Goal: Task Accomplishment & Management: Manage account settings

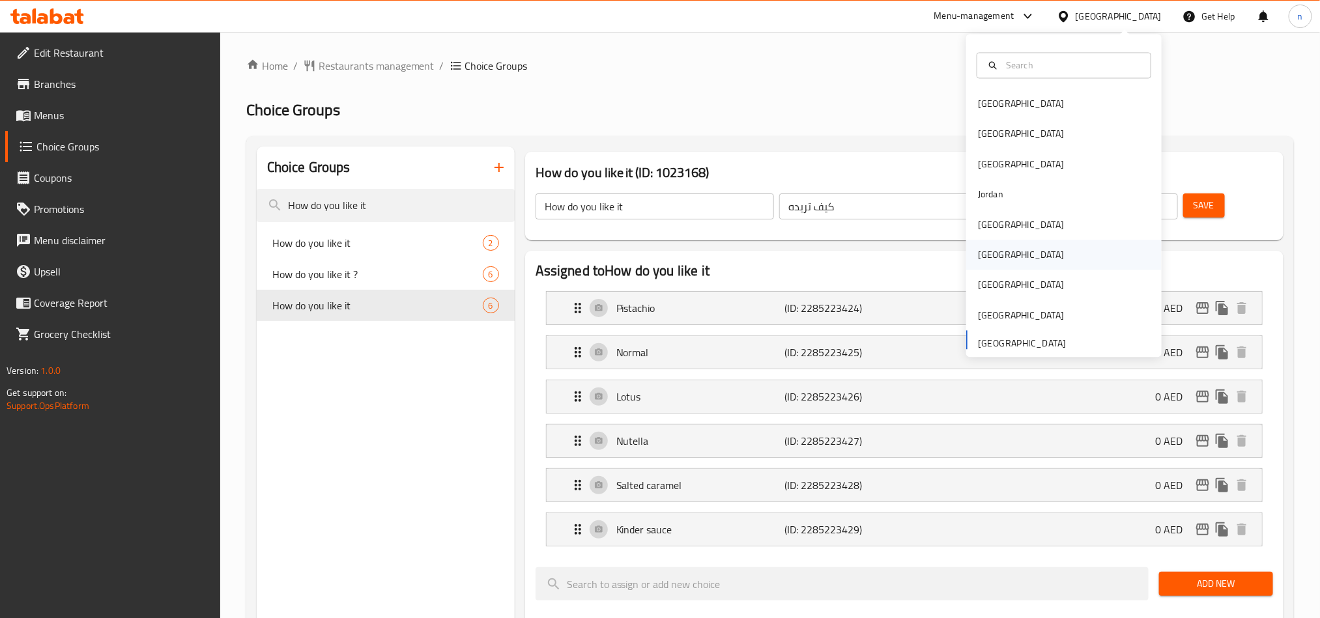
click at [1005, 255] on div "[GEOGRAPHIC_DATA]" at bounding box center [1065, 255] width 196 height 30
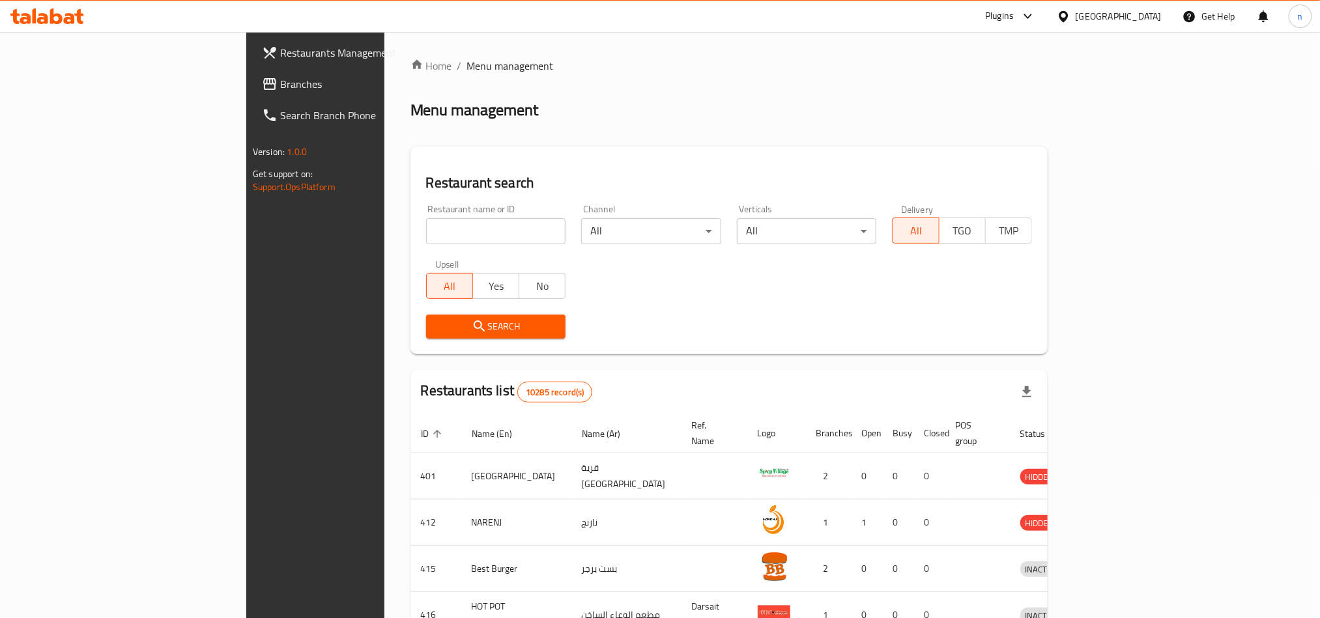
click at [280, 80] on span "Branches" at bounding box center [368, 84] width 176 height 16
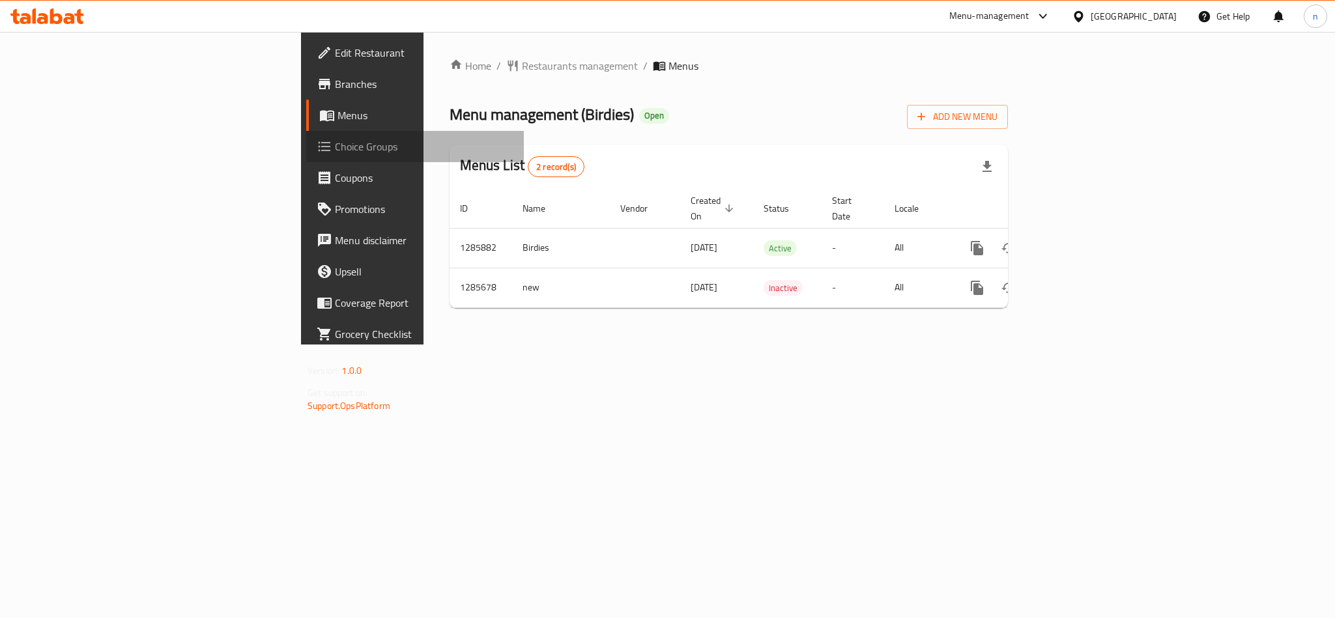
click at [335, 149] on span "Choice Groups" at bounding box center [424, 147] width 179 height 16
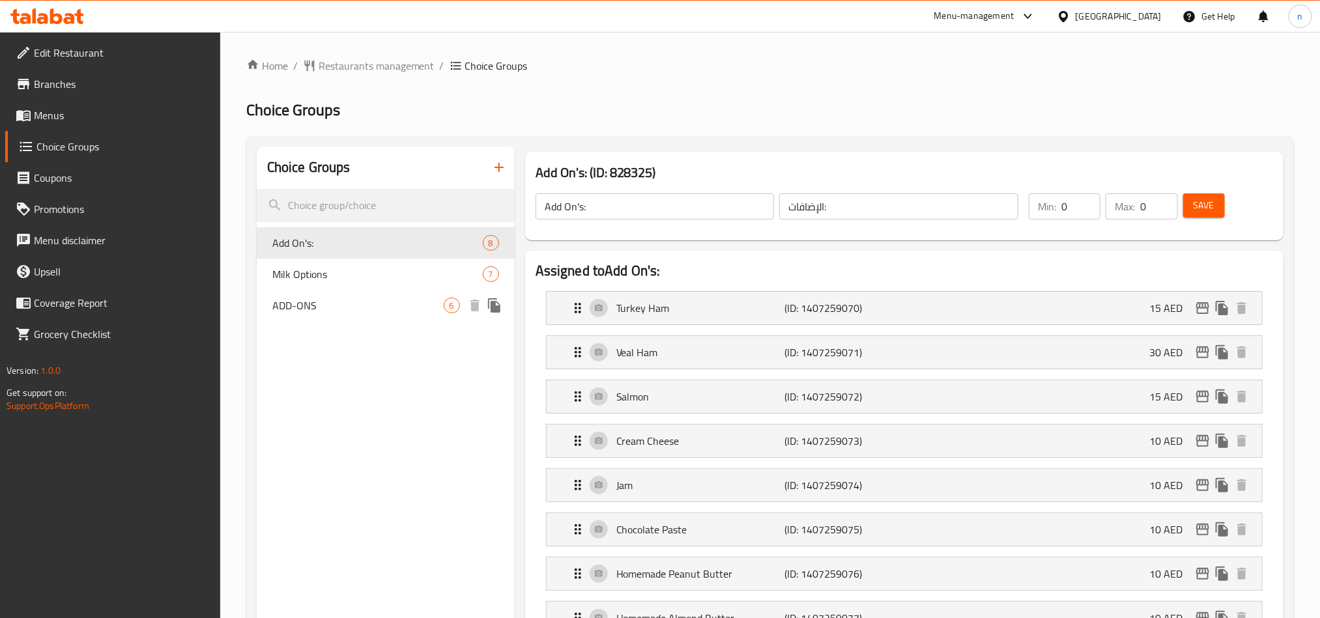
click at [325, 302] on span "ADD-ONS" at bounding box center [357, 306] width 171 height 16
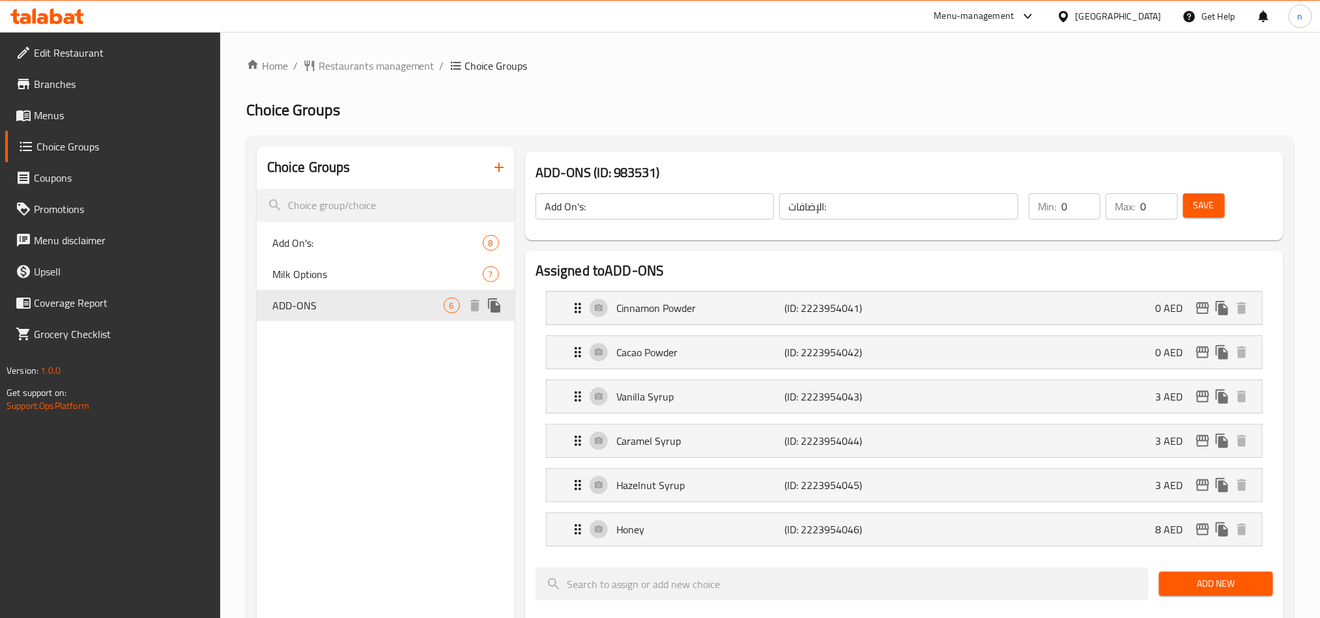
type input "ADD-ONS"
type input "اضافات"
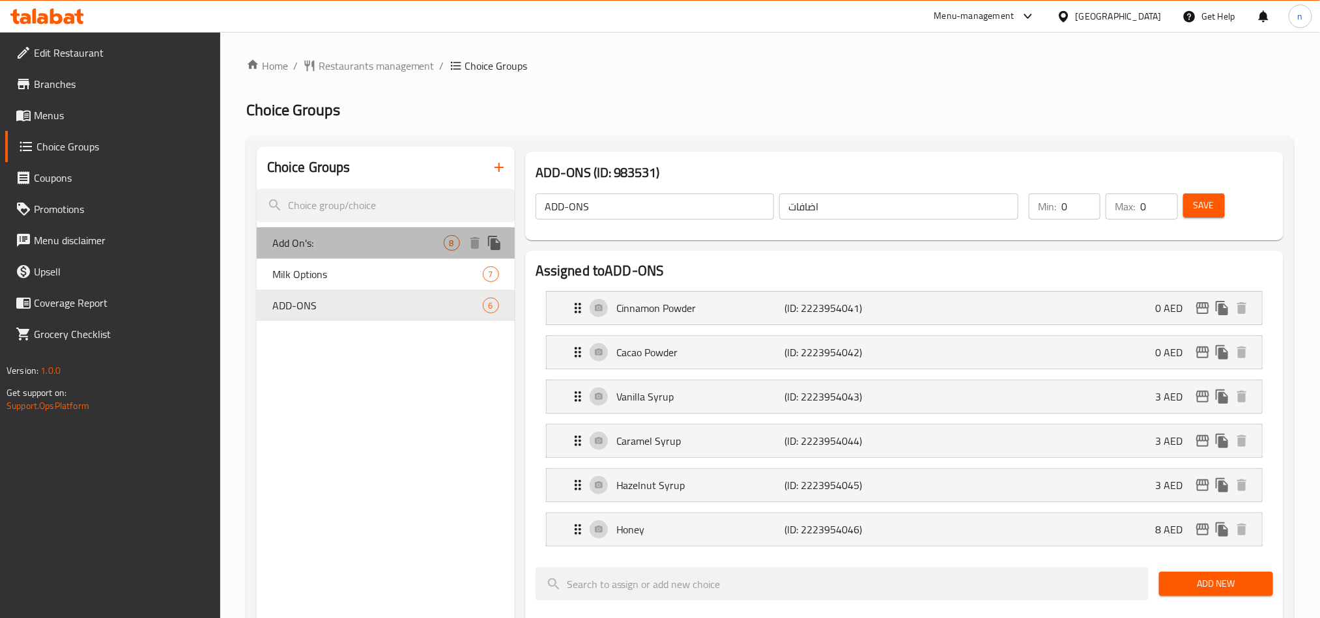
click at [323, 243] on span "Add On's:" at bounding box center [357, 243] width 171 height 16
type input "Add On's:"
type input "الإضافات:"
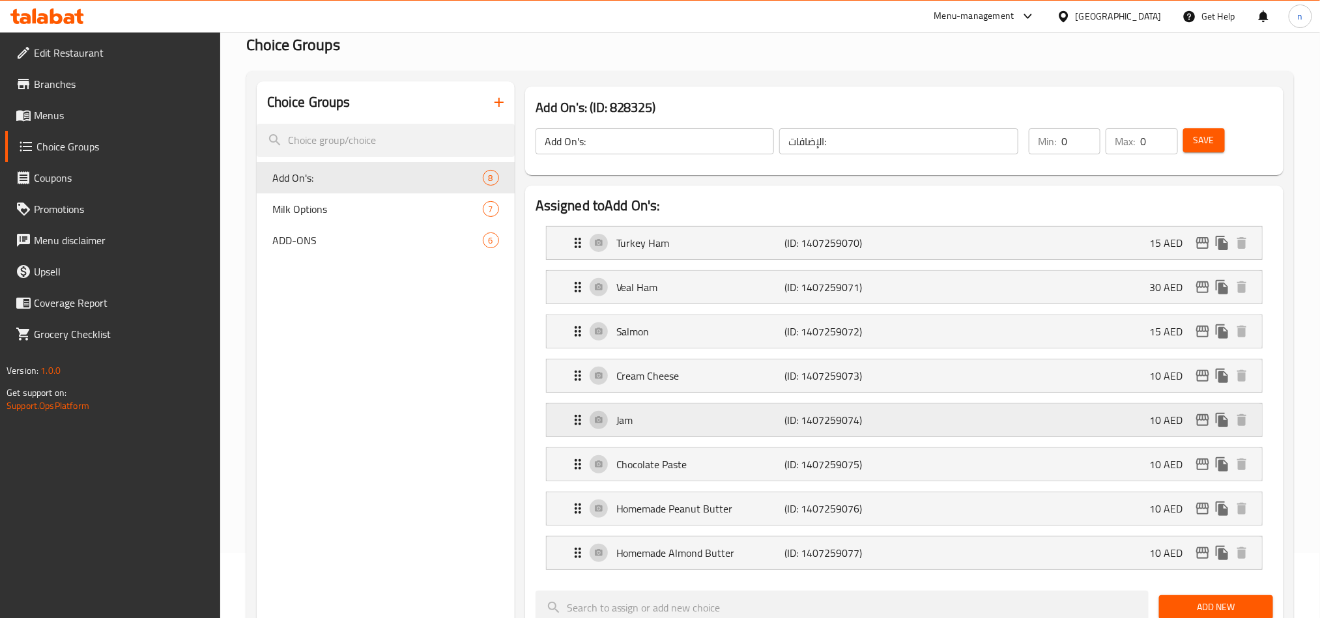
scroll to position [98, 0]
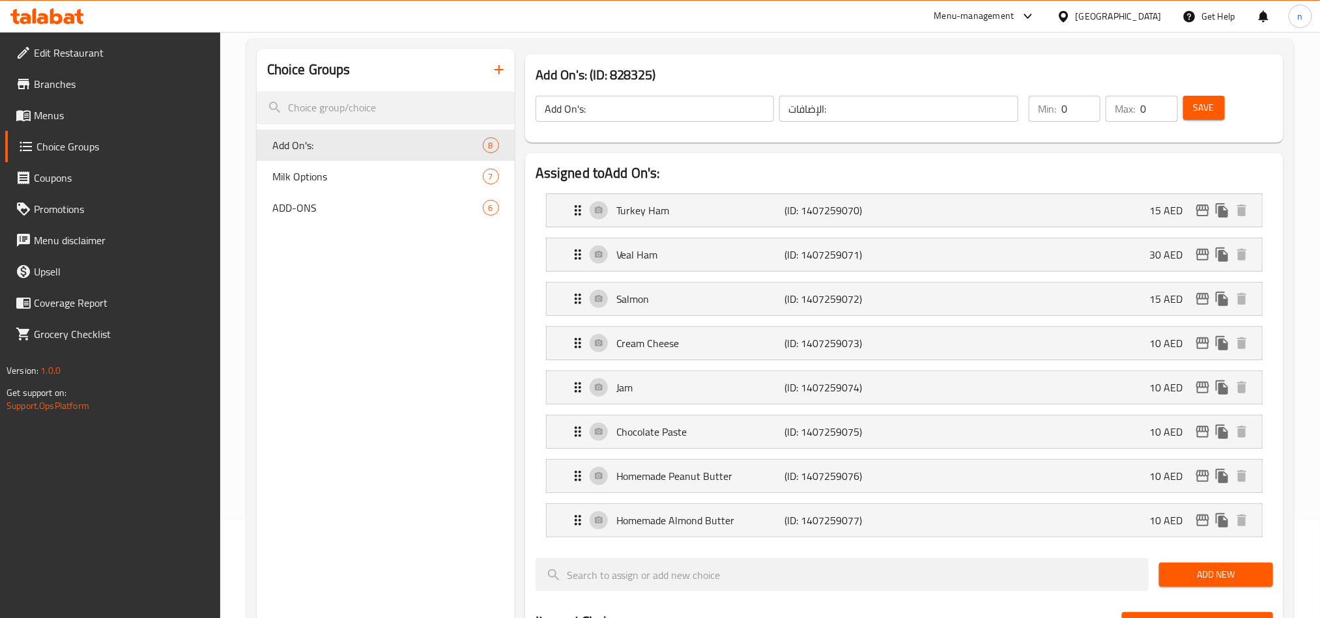
click at [1073, 14] on div at bounding box center [1066, 16] width 19 height 14
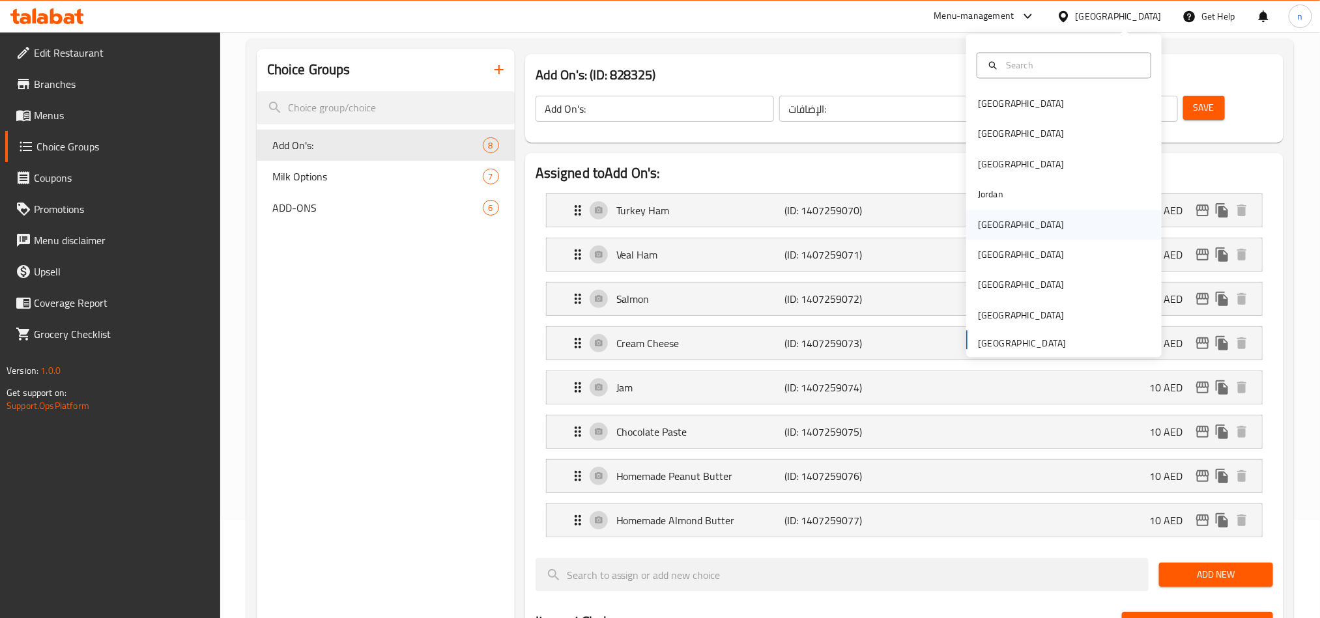
click at [978, 224] on div "[GEOGRAPHIC_DATA]" at bounding box center [1021, 225] width 86 height 14
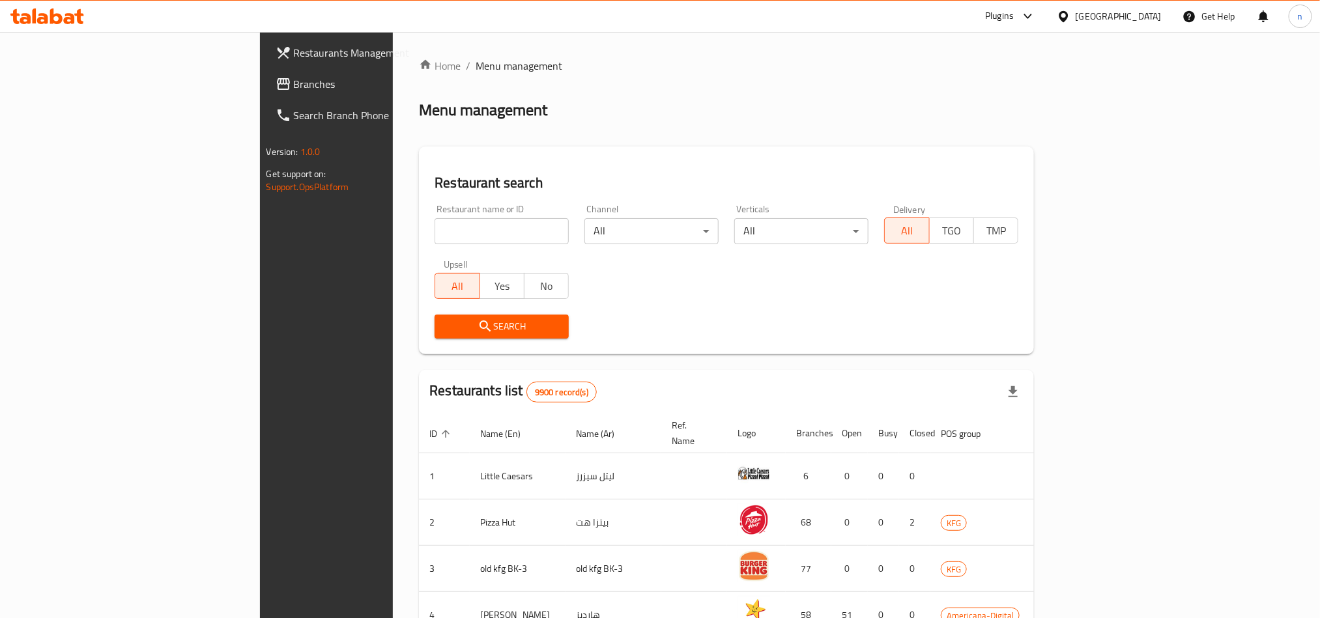
click at [294, 85] on span "Branches" at bounding box center [382, 84] width 176 height 16
